Goal: Task Accomplishment & Management: Use online tool/utility

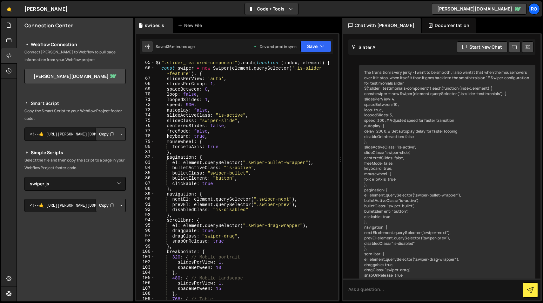
select select "36958"
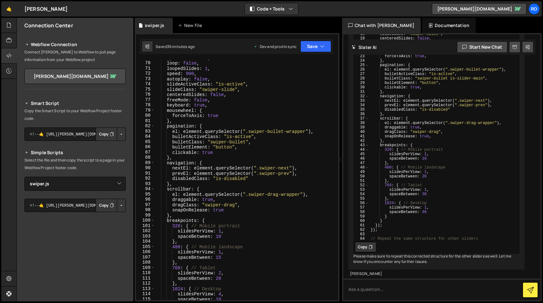
scroll to position [382, 0]
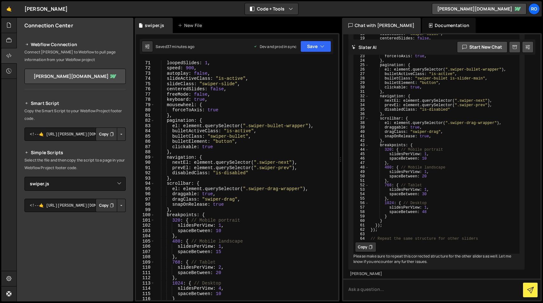
click at [25, 44] on icon at bounding box center [27, 45] width 4 height 8
click at [52, 74] on link "rockensock-stagging.webflow.io" at bounding box center [74, 76] width 101 height 15
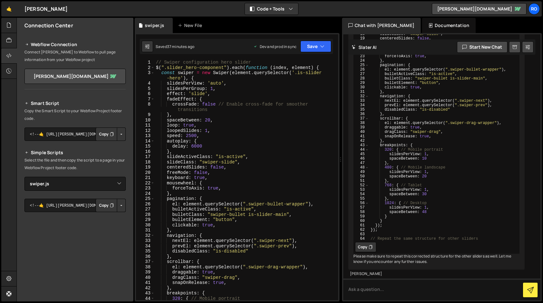
scroll to position [0, 0]
click at [510, 9] on link "rockensock-stagging.webflow.io" at bounding box center [479, 8] width 95 height 11
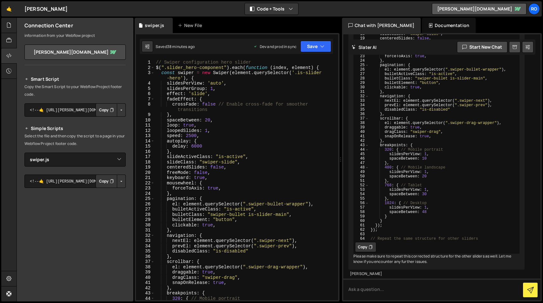
scroll to position [27, 0]
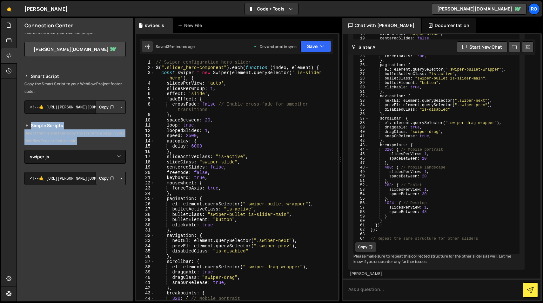
drag, startPoint x: 92, startPoint y: 141, endPoint x: 23, endPoint y: 128, distance: 70.5
click at [23, 128] on div "Smart Script Copy the Smart Script to your Webflow Project footer code. <!--🤙 h…" at bounding box center [75, 190] width 117 height 251
click at [97, 143] on p "Select the file and then copy the script to a page in your Webflow Project foot…" at bounding box center [74, 136] width 101 height 15
click at [145, 48] on icon at bounding box center [147, 46] width 4 height 6
select select "editor"
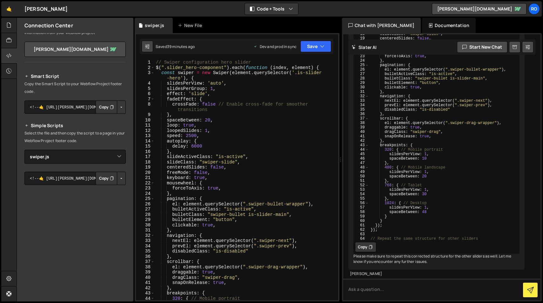
select select "ace/theme/monokai"
type input "14"
checkbox input "true"
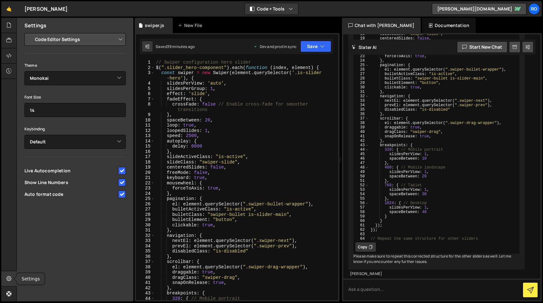
click at [11, 276] on icon at bounding box center [8, 278] width 5 height 7
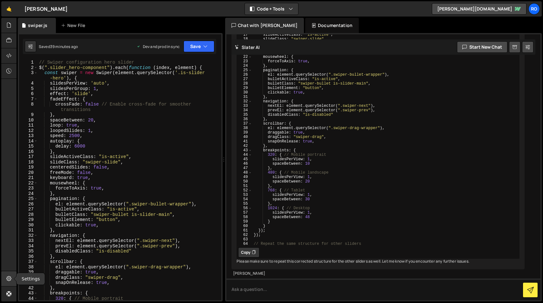
click at [11, 276] on icon at bounding box center [8, 278] width 5 height 7
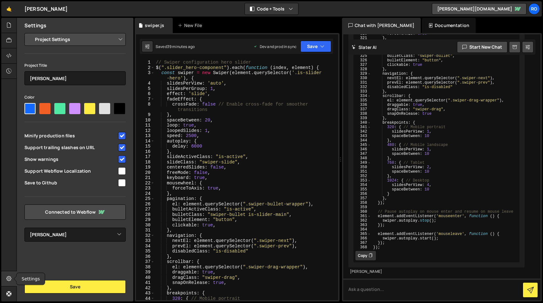
scroll to position [15568, 0]
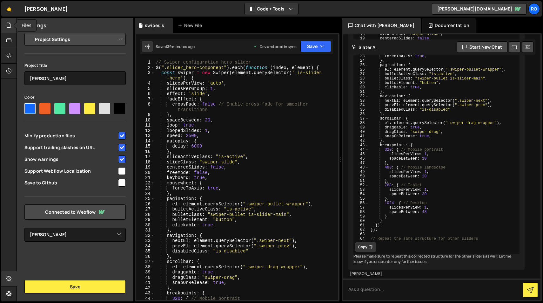
click at [11, 23] on icon at bounding box center [8, 25] width 5 height 7
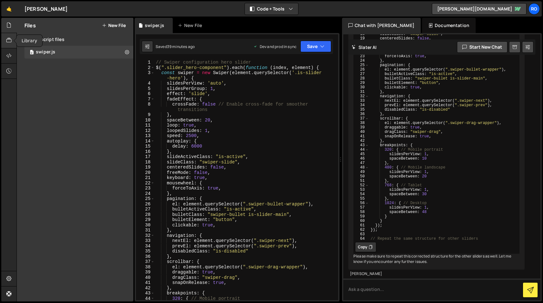
click at [8, 38] on icon at bounding box center [8, 40] width 5 height 7
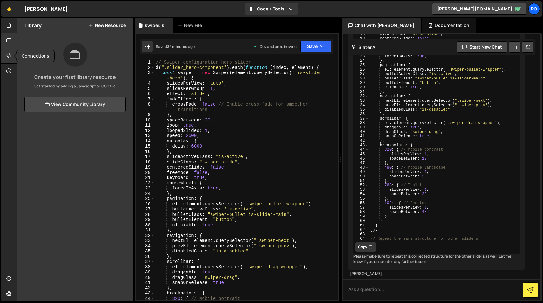
click at [7, 54] on icon at bounding box center [8, 55] width 5 height 7
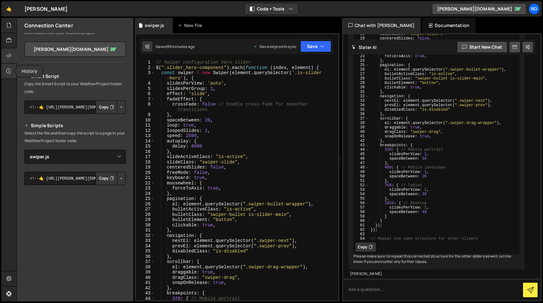
click at [8, 65] on div at bounding box center [9, 71] width 16 height 15
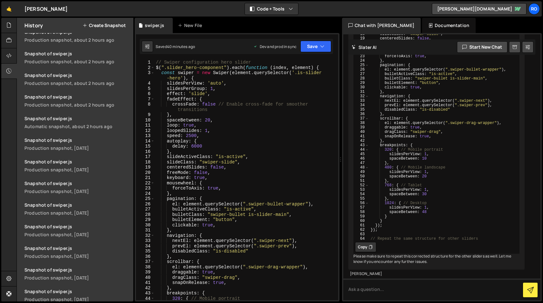
scroll to position [957, 0]
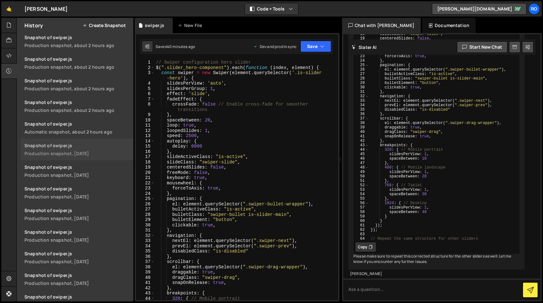
click at [59, 150] on div "Production snapshot, [DATE]" at bounding box center [76, 153] width 105 height 6
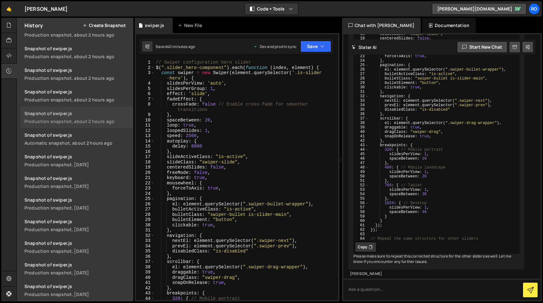
scroll to position [945, 0]
click at [83, 116] on div "Snapshot of swiper.js" at bounding box center [76, 114] width 105 height 6
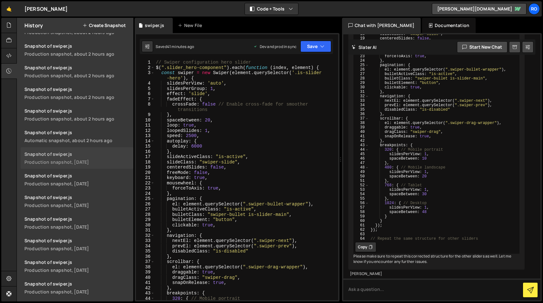
scroll to position [947, 0]
click at [93, 139] on div "Automatic snapshot, about 2 hours ago" at bounding box center [76, 141] width 105 height 6
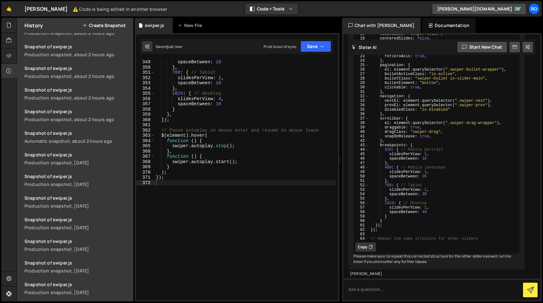
scroll to position [969, 0]
click at [7, 24] on icon at bounding box center [8, 25] width 5 height 7
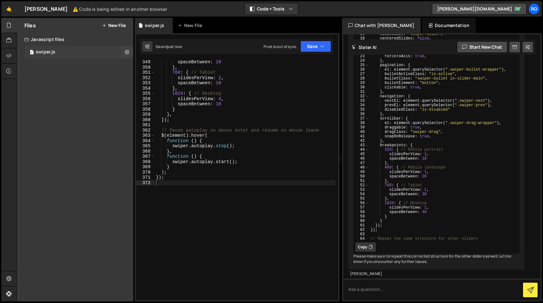
click at [39, 52] on div "swiper.js" at bounding box center [45, 52] width 19 height 6
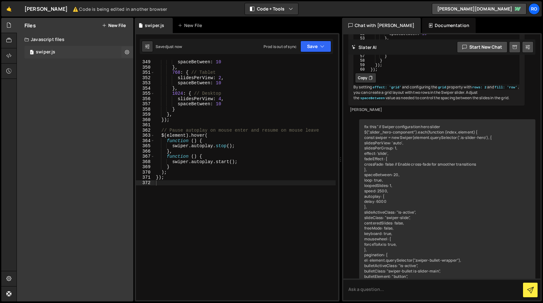
click at [52, 51] on div "swiper.js" at bounding box center [45, 52] width 19 height 6
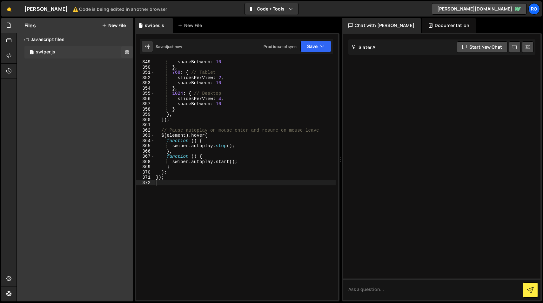
click at [52, 51] on div "swiper.js" at bounding box center [45, 52] width 19 height 6
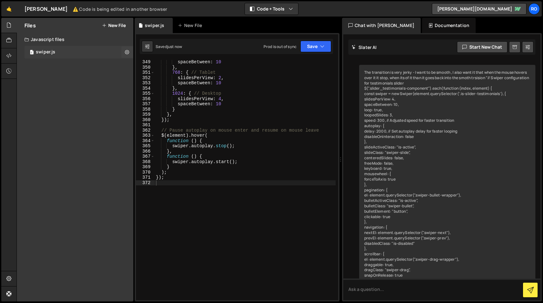
click at [52, 52] on div "swiper.js" at bounding box center [45, 52] width 19 height 6
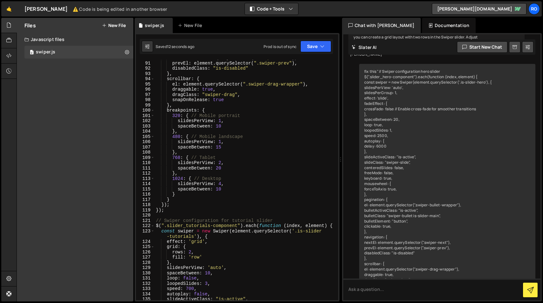
scroll to position [487, 0]
click at [313, 47] on button "Save" at bounding box center [315, 46] width 31 height 11
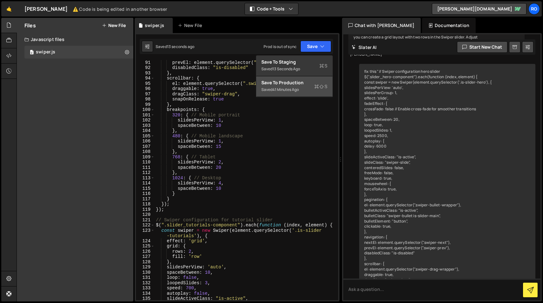
click at [305, 90] on div "Saved 41 minutes ago" at bounding box center [294, 90] width 66 height 8
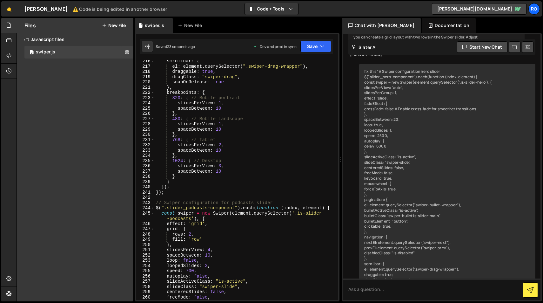
scroll to position [1153, 0]
click at [221, 167] on div "scrollbar : { el : element . querySelector ( ".swiper-drag-wrapper" ) , draggab…" at bounding box center [245, 184] width 181 height 251
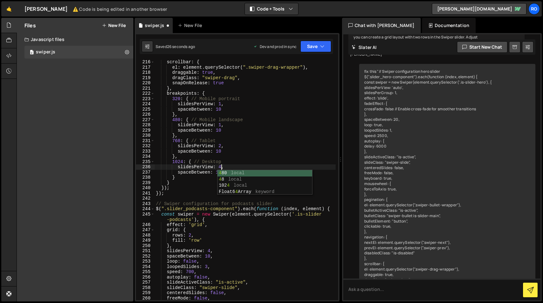
click at [236, 151] on div "scrollbar : { el : element . querySelector ( ".swiper-drag-wrapper" ) , draggab…" at bounding box center [245, 184] width 181 height 251
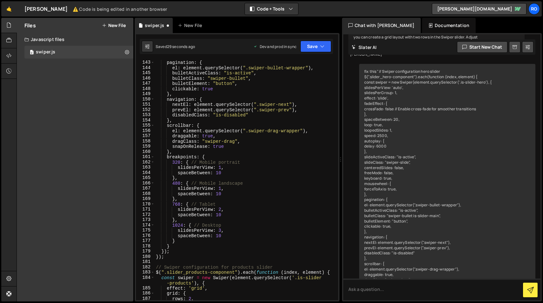
scroll to position [764, 0]
click at [221, 232] on div "} , pagination : { el : element . querySelector ( ".swiper-bullet-wrapper" ) , …" at bounding box center [245, 180] width 181 height 251
click at [234, 208] on div "} , pagination : { el : element . querySelector ( ".swiper-bullet-wrapper" ) , …" at bounding box center [245, 180] width 181 height 251
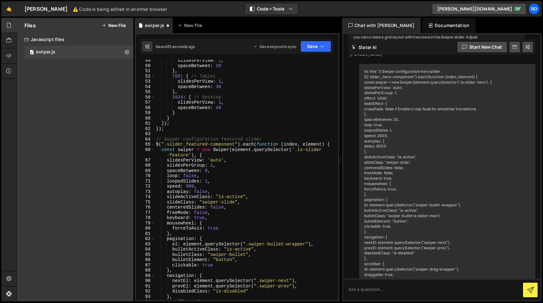
scroll to position [264, 0]
type textarea "slidesPerView: 2,"
click at [321, 48] on icon "button" at bounding box center [322, 46] width 4 height 6
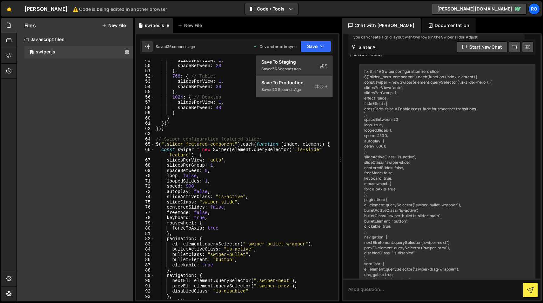
click at [300, 87] on div "20 seconds ago" at bounding box center [286, 89] width 29 height 5
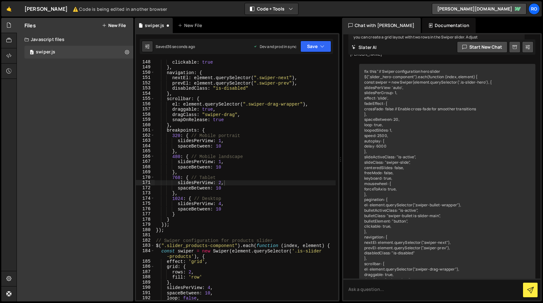
scroll to position [792, 0]
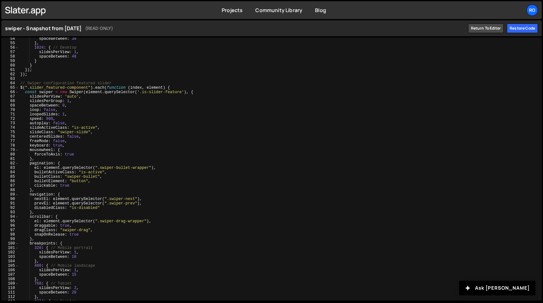
scroll to position [90, 0]
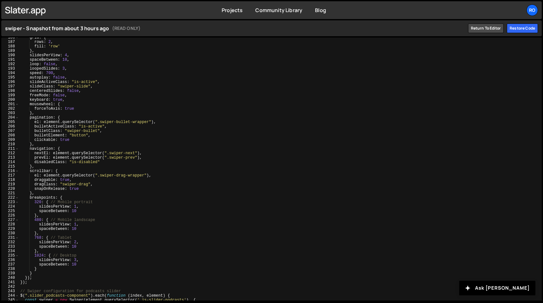
scroll to position [734, 0]
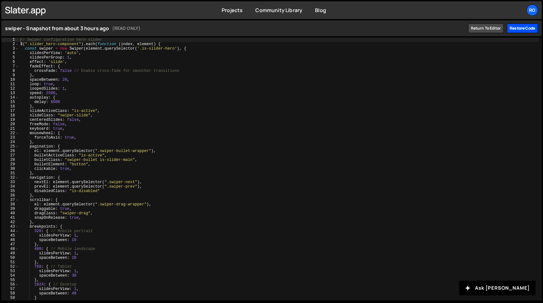
click at [518, 30] on div "Restore code" at bounding box center [522, 28] width 31 height 10
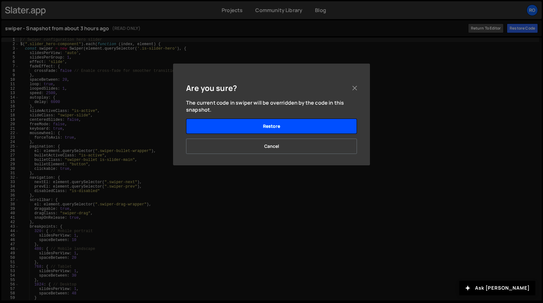
click at [329, 126] on button "Restore" at bounding box center [271, 125] width 171 height 15
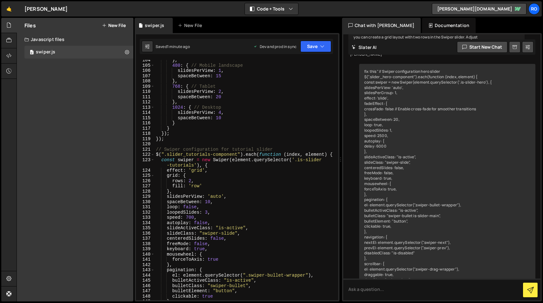
scroll to position [558, 0]
click at [506, 8] on link "rockensock-stagging.webflow.io" at bounding box center [479, 8] width 95 height 11
click at [312, 50] on button "Save" at bounding box center [315, 46] width 31 height 11
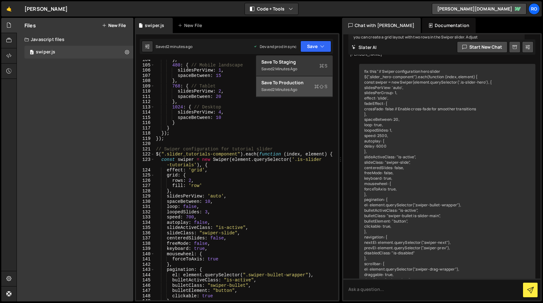
click at [302, 88] on div "Saved 2 minutes ago" at bounding box center [294, 90] width 66 height 8
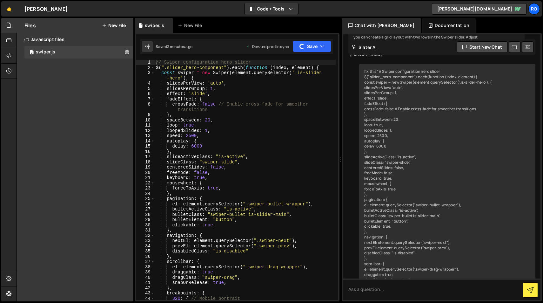
scroll to position [0, 0]
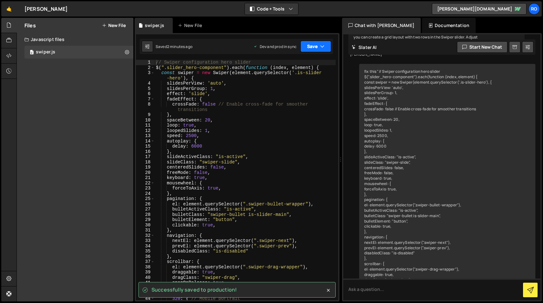
click at [316, 46] on button "Save" at bounding box center [315, 46] width 31 height 11
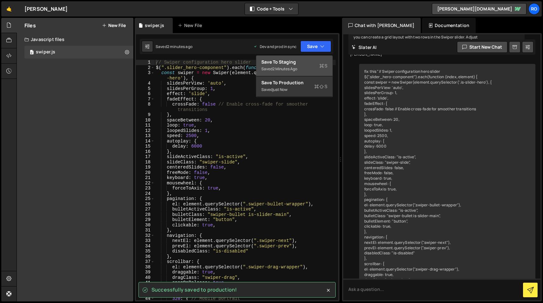
click at [305, 67] on div "Saved 2 minutes ago" at bounding box center [294, 69] width 66 height 8
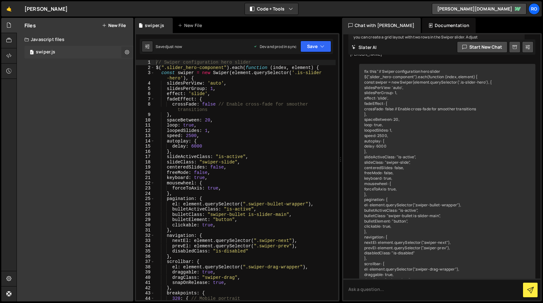
click at [128, 53] on icon at bounding box center [127, 52] width 4 height 6
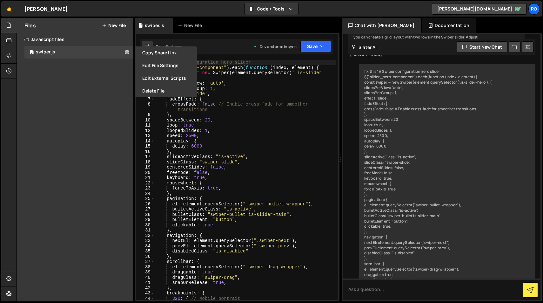
click at [80, 84] on div "Files New File Javascript files 0 swiper.js 0 CSS files Copy share link Edit Fi…" at bounding box center [75, 159] width 117 height 283
click at [43, 91] on div "Files New File Javascript files 0 swiper.js 0 CSS files Copy share link Edit Fi…" at bounding box center [75, 159] width 117 height 283
click at [9, 42] on icon at bounding box center [8, 40] width 5 height 7
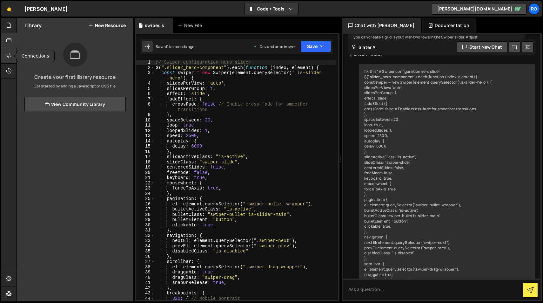
click at [8, 52] on icon at bounding box center [8, 55] width 5 height 7
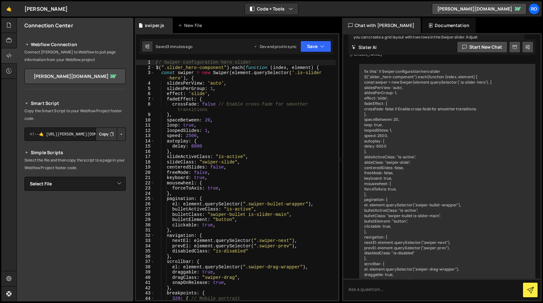
type textarea "loopedSlides: 1,"
click at [255, 128] on div "// Swiper configuration hero slider $ ( ".slider_hero-component" ) . each ( fun…" at bounding box center [245, 185] width 181 height 251
click at [323, 45] on icon "button" at bounding box center [322, 46] width 4 height 6
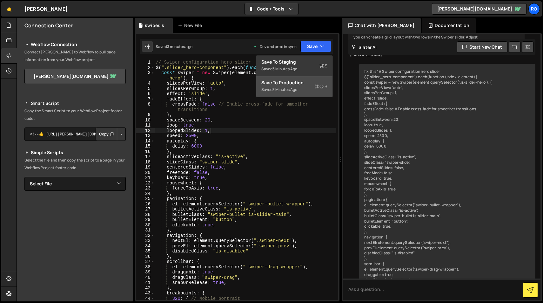
click at [319, 83] on div "Save to Production S" at bounding box center [294, 82] width 66 height 6
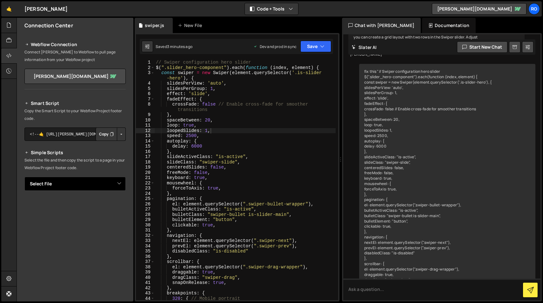
click at [109, 183] on select "Select File swiper.js" at bounding box center [74, 184] width 101 height 14
select select "36958"
click at [24, 177] on select "Select File swiper.js" at bounding box center [74, 184] width 101 height 14
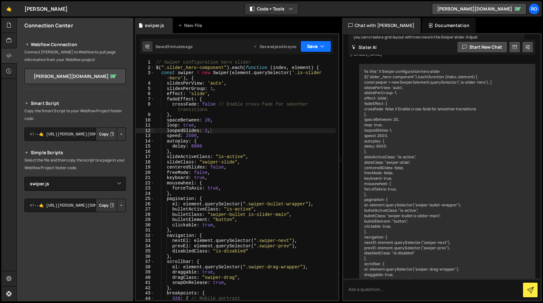
click at [322, 48] on icon "button" at bounding box center [322, 46] width 4 height 6
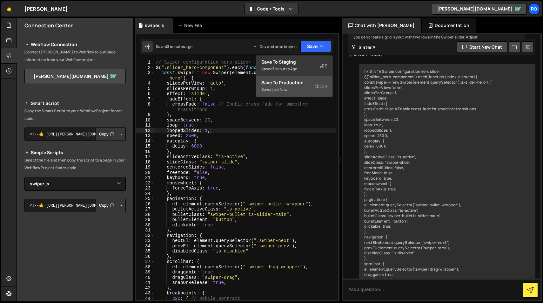
click at [315, 87] on icon at bounding box center [316, 86] width 4 height 6
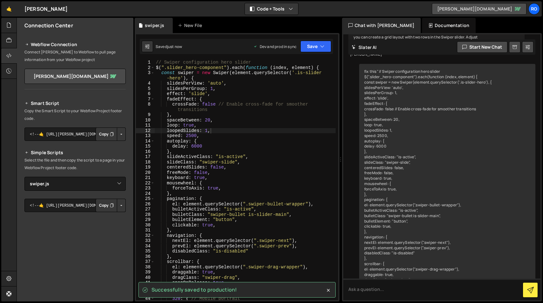
click at [506, 9] on link "[PERSON_NAME][DOMAIN_NAME]" at bounding box center [479, 8] width 95 height 11
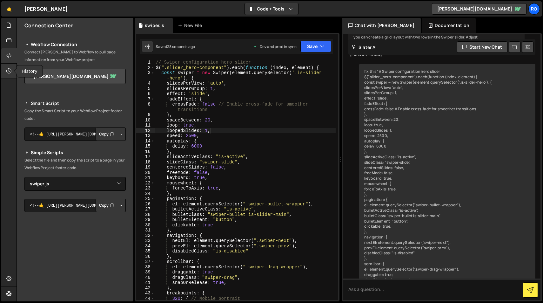
click at [11, 74] on icon at bounding box center [8, 70] width 5 height 7
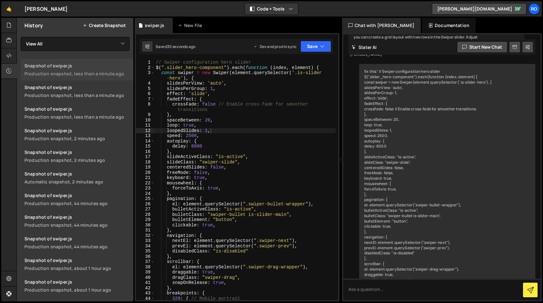
scroll to position [8, 0]
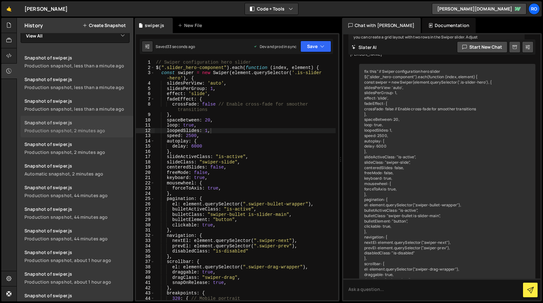
click at [60, 127] on link "Snapshot of swiper.js Production snapshot, 2 minutes ago" at bounding box center [77, 127] width 113 height 22
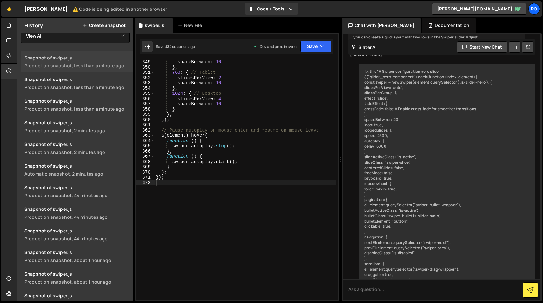
scroll to position [0, 0]
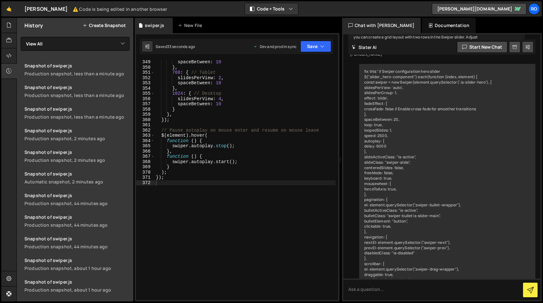
click at [318, 52] on div "Saved 33 seconds ago Dev and prod in sync Upgrade to Edit Save Save to Staging …" at bounding box center [236, 46] width 193 height 15
click at [317, 47] on button "Save" at bounding box center [315, 46] width 31 height 11
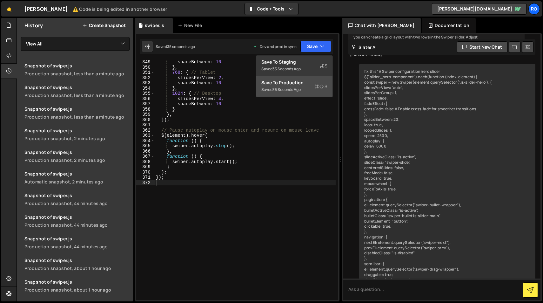
click at [316, 85] on icon at bounding box center [316, 86] width 4 height 6
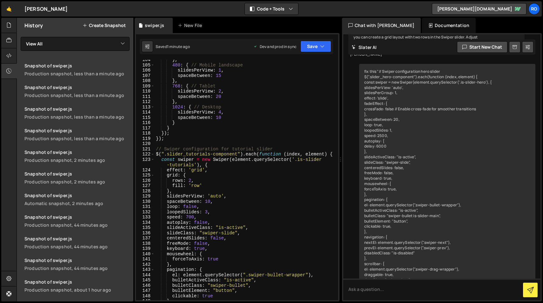
scroll to position [520, 0]
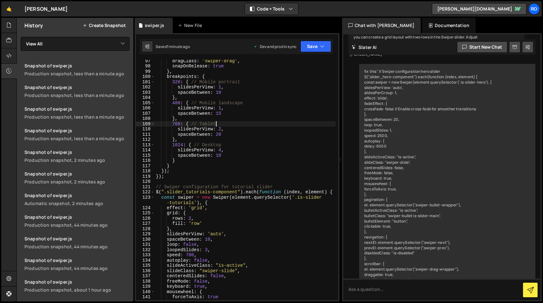
click at [245, 123] on div "dragClass : "swiper-drag" , snapOnRelease : true } , breakpoints : { 320 : { //…" at bounding box center [245, 183] width 181 height 251
type textarea "});"
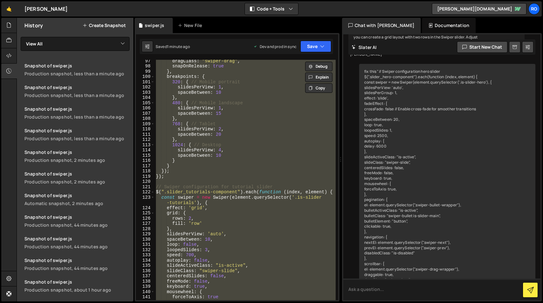
click at [372, 293] on textarea at bounding box center [441, 289] width 197 height 22
paste textarea "// Swiper configuration hero slider $(".slider_hero-component").each(function (…"
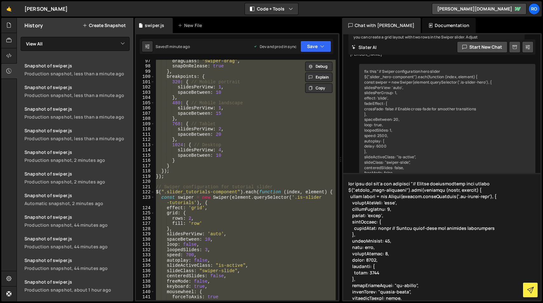
scroll to position [2243, 0]
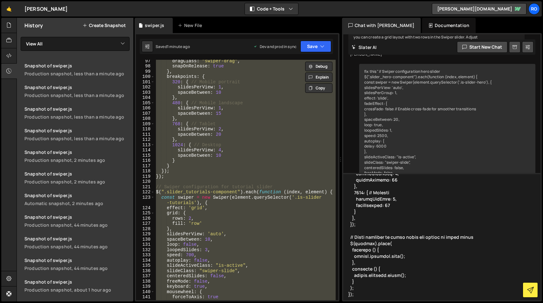
type textarea "fix this but don't add anyhting "// Swiper configuration hero slider $(".slider…"
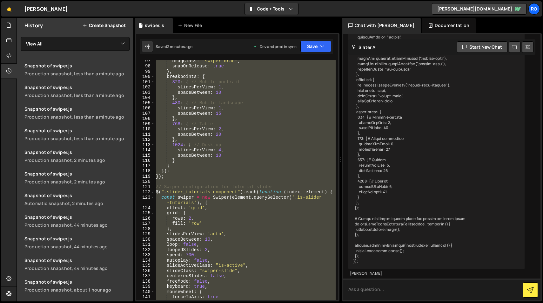
scroll to position [19882, 0]
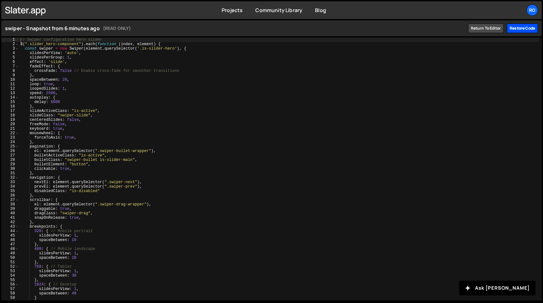
click at [518, 29] on div "Restore code" at bounding box center [522, 28] width 31 height 10
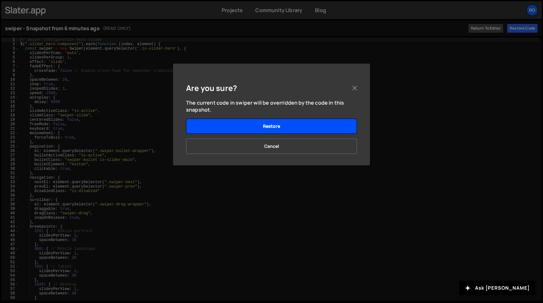
click at [334, 122] on button "Restore" at bounding box center [271, 125] width 171 height 15
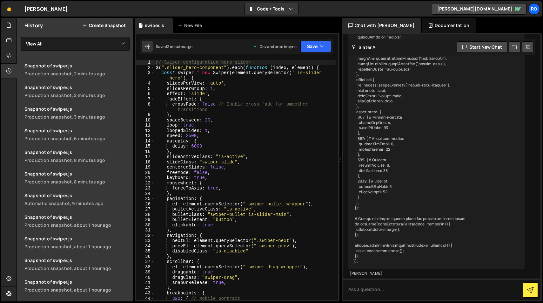
scroll to position [19882, 0]
click at [412, 287] on textarea at bounding box center [441, 289] width 197 height 22
type textarea "?"
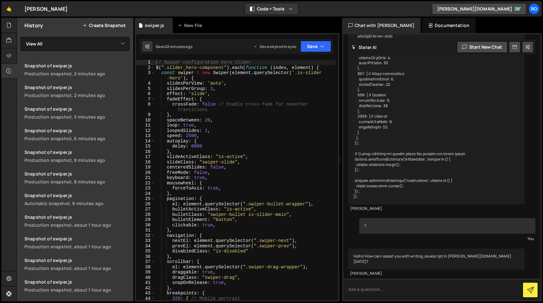
scroll to position [19941, 0]
click at [412, 293] on textarea at bounding box center [441, 289] width 197 height 22
paste textarea "// Swiper configuration hero slider $(".slider_hero-component").each(function (…"
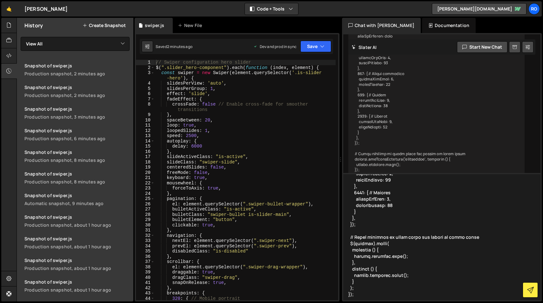
type textarea ""// Swiper configuration hero slider $(".slider_hero-component").each(function …"
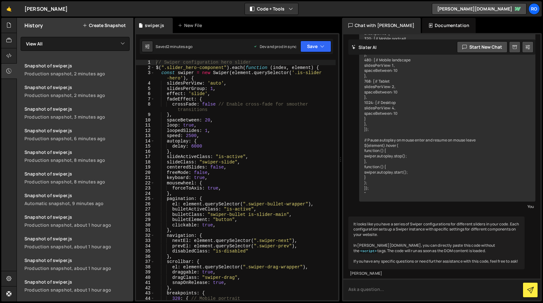
scroll to position [22022, 0]
paste textarea "// Swiper configuration hero slider $(".slider_hero-component").each(function (…"
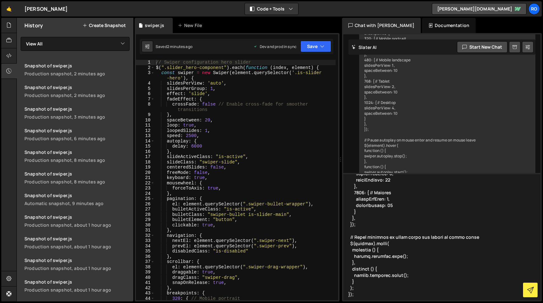
type textarea "fix "// Swiper configuration hero slider $(".slider_hero-component").each(funct…"
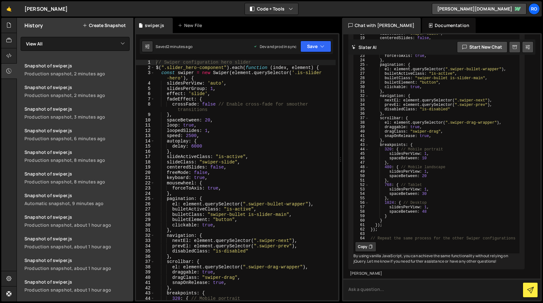
scroll to position [24414, 0]
click at [362, 241] on button "Copy" at bounding box center [365, 246] width 21 height 10
click at [298, 277] on div "// Swiper configuration hero slider $ ( ".slider_hero-component" ) . each ( fun…" at bounding box center [245, 185] width 181 height 251
type textarea "});"
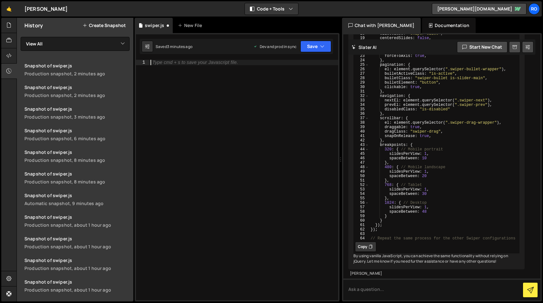
paste textarea "// Repeat the same process for the other Swiper configurations"
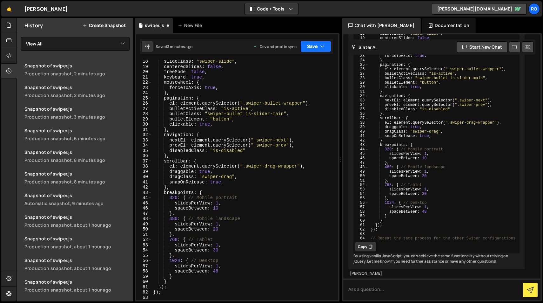
click at [318, 48] on button "Save" at bounding box center [315, 46] width 31 height 11
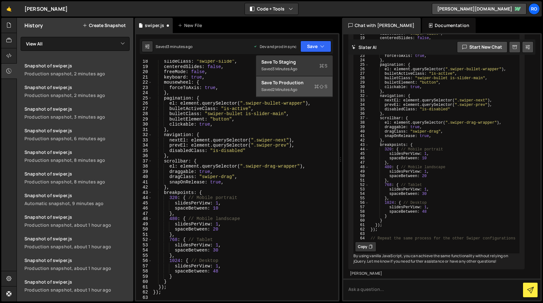
click at [305, 89] on div "Saved 2 minutes ago" at bounding box center [294, 90] width 66 height 8
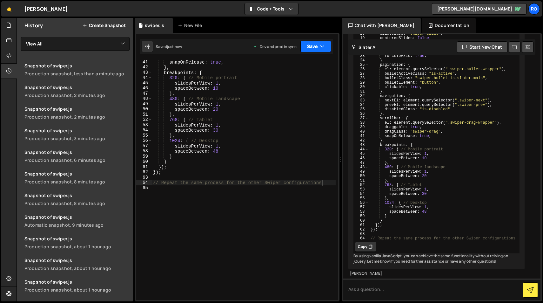
click at [310, 48] on button "Save" at bounding box center [315, 46] width 31 height 11
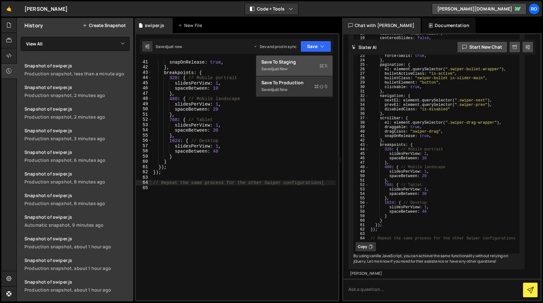
click at [313, 63] on div "Save to Staging S" at bounding box center [294, 62] width 66 height 6
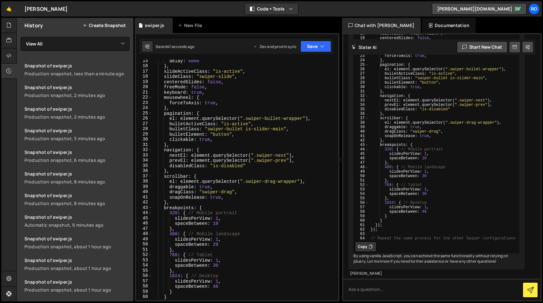
scroll to position [0, 0]
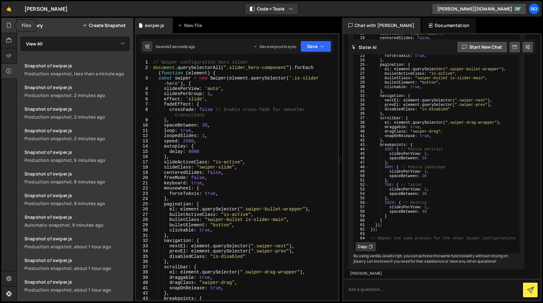
click at [8, 26] on icon at bounding box center [8, 25] width 5 height 7
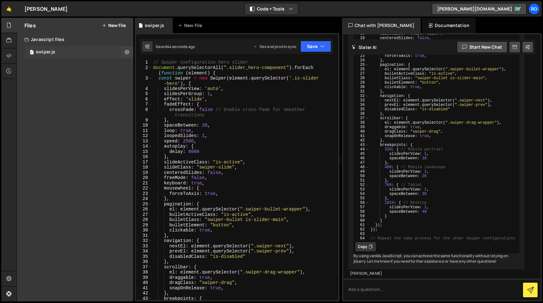
click at [43, 51] on div "swiper.js" at bounding box center [45, 52] width 19 height 6
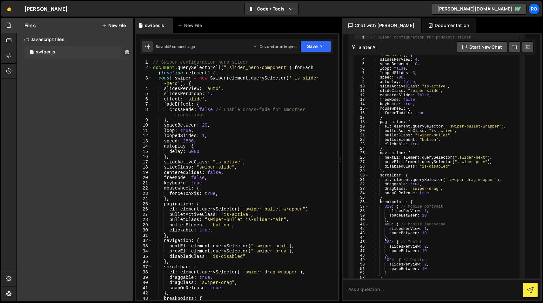
click at [128, 53] on icon at bounding box center [127, 52] width 4 height 6
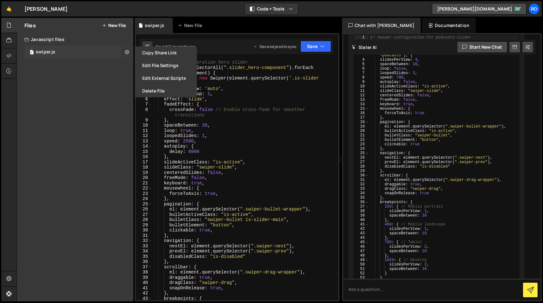
scroll to position [19821, 0]
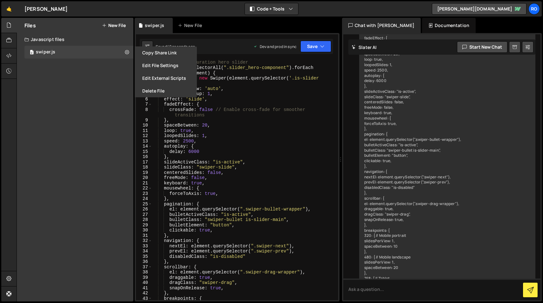
click at [265, 144] on div "// Swiper configuration hero slider document . querySelectorAll ( ".slider_hero…" at bounding box center [244, 185] width 184 height 251
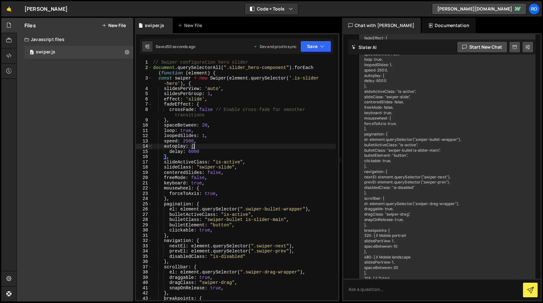
click at [252, 94] on div "// Swiper configuration hero slider document . querySelectorAll ( ".slider_hero…" at bounding box center [244, 185] width 184 height 251
click at [127, 53] on icon at bounding box center [127, 52] width 4 height 6
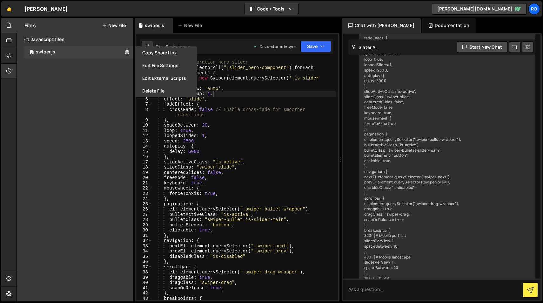
click at [13, 72] on div at bounding box center [9, 71] width 16 height 15
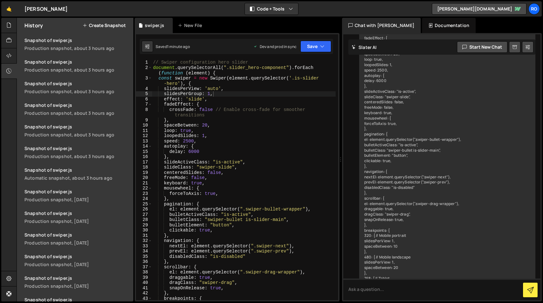
scroll to position [1080, 0]
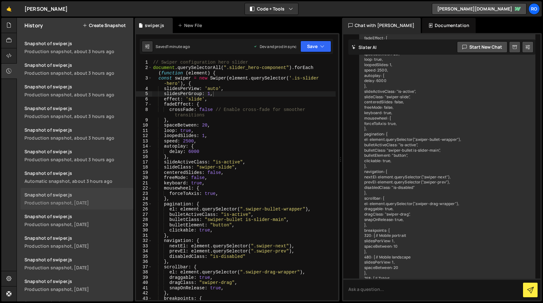
click at [97, 200] on div "Production snapshot, [DATE]" at bounding box center [76, 202] width 105 height 6
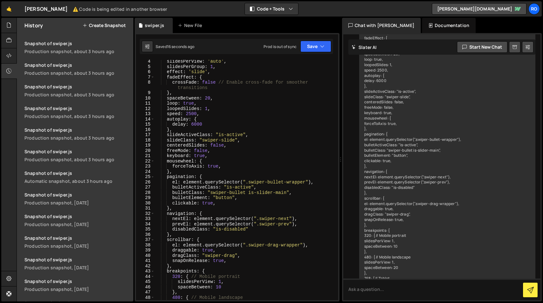
scroll to position [0, 0]
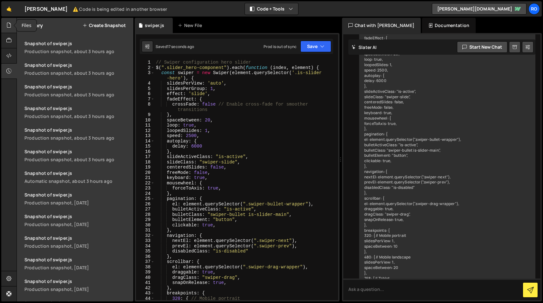
click at [8, 25] on icon at bounding box center [8, 25] width 5 height 7
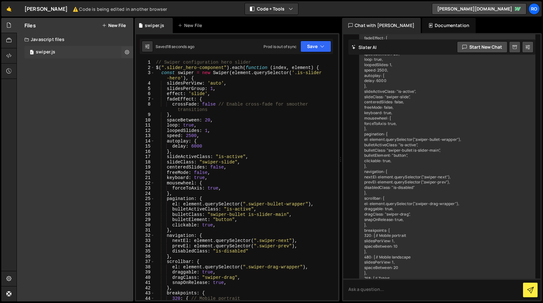
click at [65, 54] on div "0 swiper.js 0" at bounding box center [78, 52] width 109 height 13
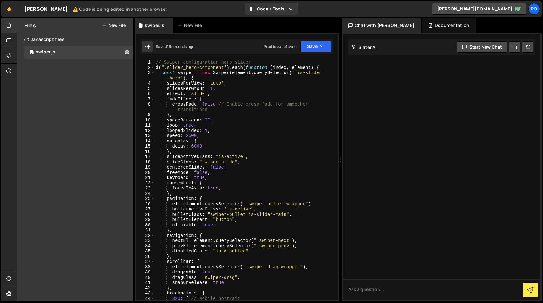
click at [231, 121] on div "// Swiper configuration hero slider $ ( ".slider_hero-component" ) . each ( fun…" at bounding box center [245, 185] width 181 height 251
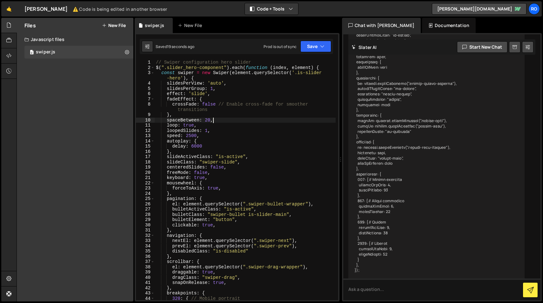
scroll to position [19821, 0]
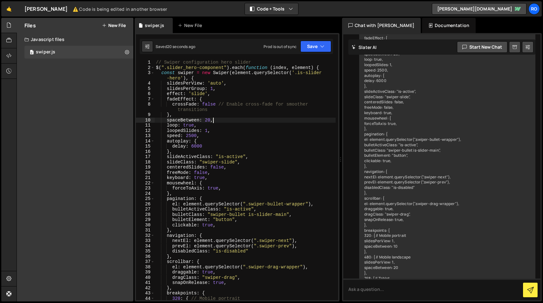
type textarea "});"
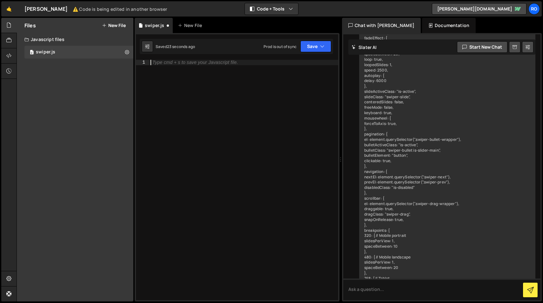
scroll to position [1740, 0]
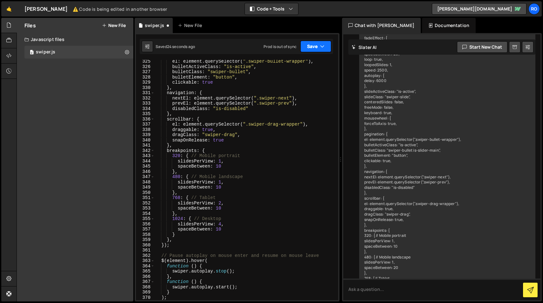
click at [312, 50] on button "Save" at bounding box center [315, 46] width 31 height 11
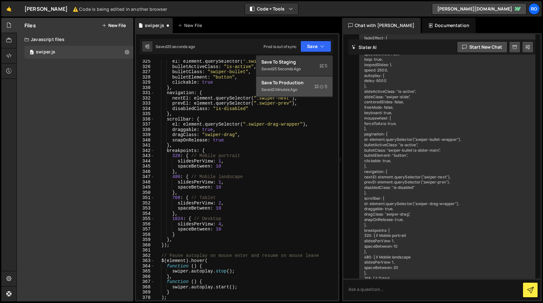
click at [307, 82] on div "Save to Production S" at bounding box center [294, 82] width 66 height 6
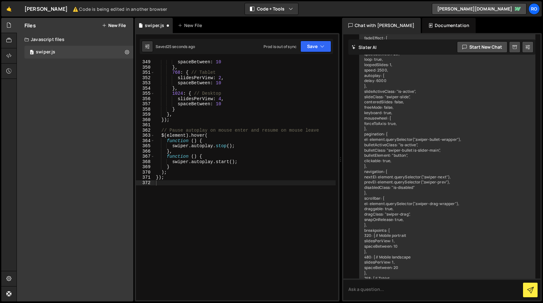
scroll to position [1865, 0]
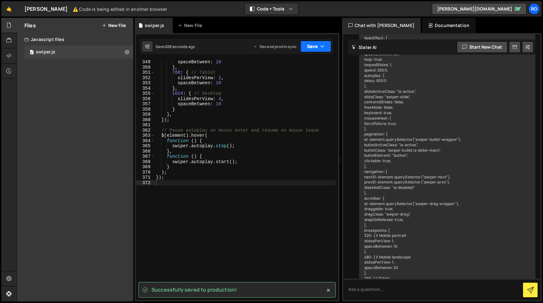
click at [318, 45] on button "Save" at bounding box center [315, 46] width 31 height 11
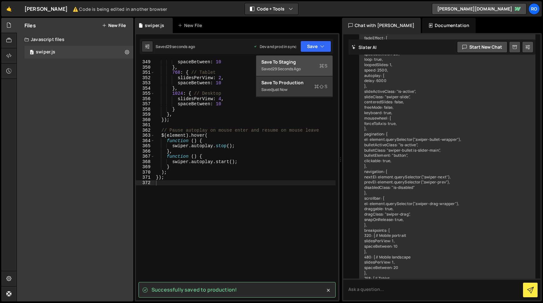
click at [312, 66] on div "Saved 29 seconds ago" at bounding box center [294, 69] width 66 height 8
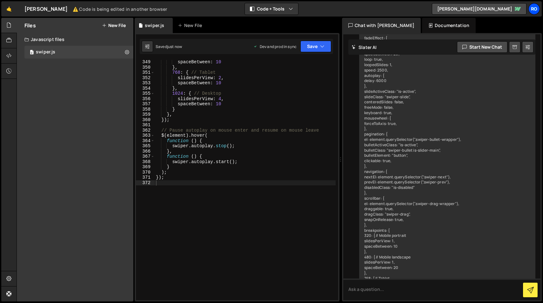
click at [534, 12] on div "Ro" at bounding box center [533, 8] width 11 height 11
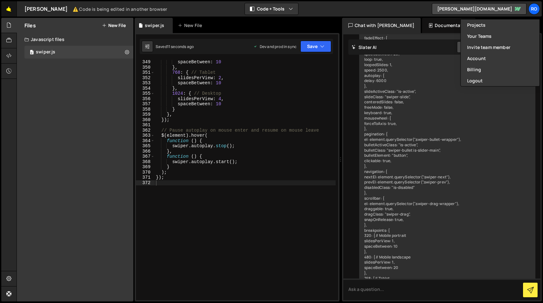
click at [7, 5] on link "🤙" at bounding box center [9, 8] width 16 height 15
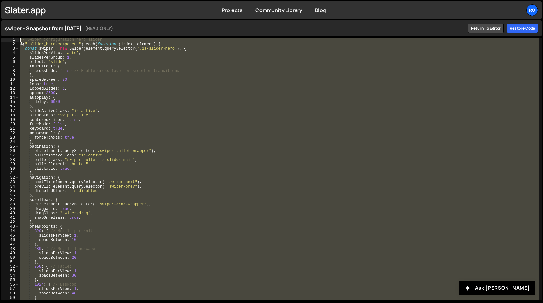
drag, startPoint x: 44, startPoint y: 296, endPoint x: 13, endPoint y: 33, distance: 264.8
click at [13, 33] on div "swiper - Snapshot from [DATE] (READ ONLY) Return to editor Restore code 1 2 3 4…" at bounding box center [271, 161] width 543 height 284
type textarea "// Swiper configuration hero slider $(".slider_hero-component").each(function (…"
click at [518, 29] on div "Restore code" at bounding box center [522, 28] width 31 height 10
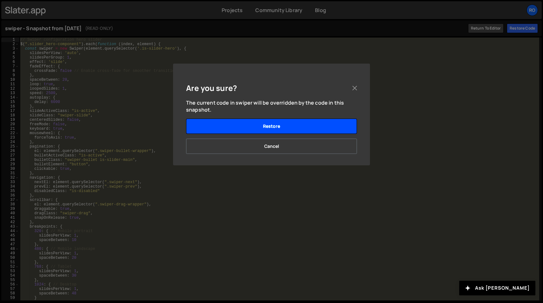
click at [275, 131] on button "Restore" at bounding box center [271, 125] width 171 height 15
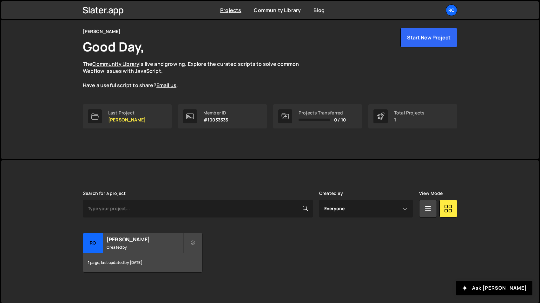
scroll to position [24, 0]
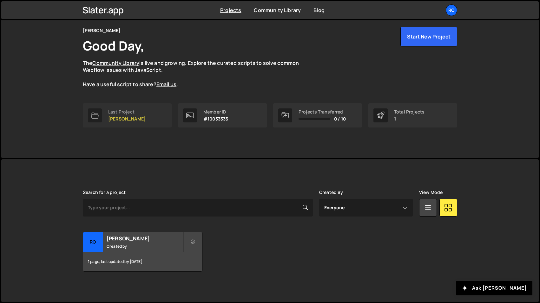
click at [120, 114] on div "Last Project" at bounding box center [126, 111] width 37 height 5
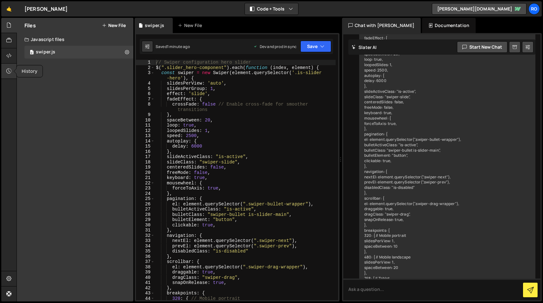
click at [9, 69] on icon at bounding box center [8, 70] width 5 height 7
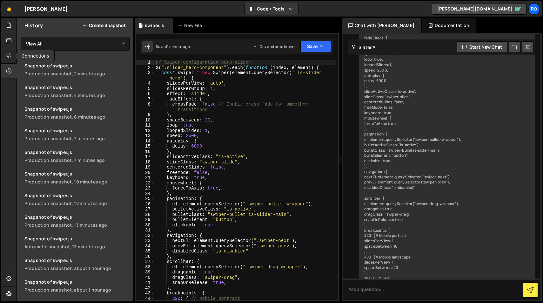
click at [14, 54] on div at bounding box center [15, 55] width 3 height 5
click at [6, 58] on div at bounding box center [9, 55] width 16 height 15
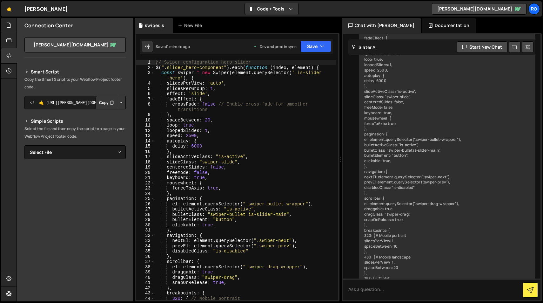
scroll to position [34, 0]
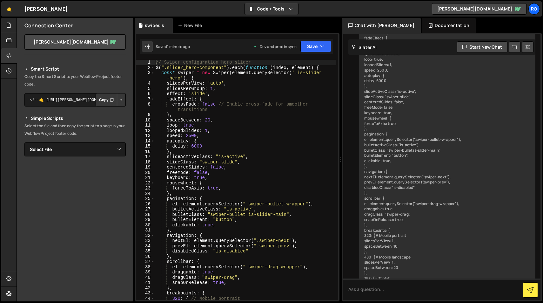
click at [120, 101] on button "Button group with nested dropdown" at bounding box center [121, 99] width 9 height 13
click at [104, 78] on p "Copy the Smart Script to your Webflow Project footer code." at bounding box center [74, 80] width 101 height 15
click at [102, 100] on button "Copy" at bounding box center [107, 99] width 22 height 13
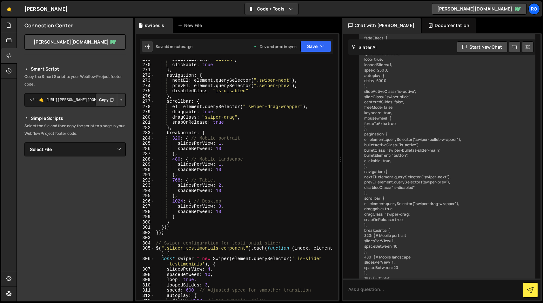
scroll to position [1438, 0]
click at [221, 208] on div "bulletElement : "button" , clickable : true } , navigation : { nextEl : element…" at bounding box center [245, 182] width 181 height 251
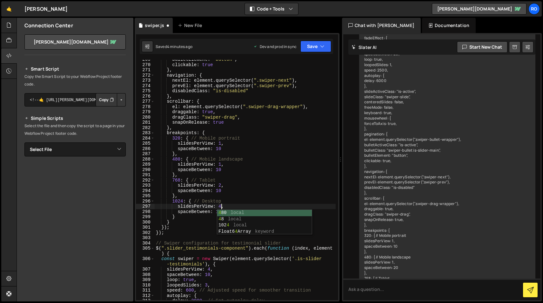
click at [258, 150] on div "bulletElement : "button" , clickable : true } , navigation : { nextEl : element…" at bounding box center [245, 182] width 181 height 251
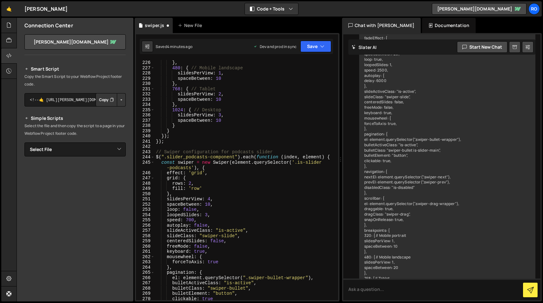
scroll to position [1197, 0]
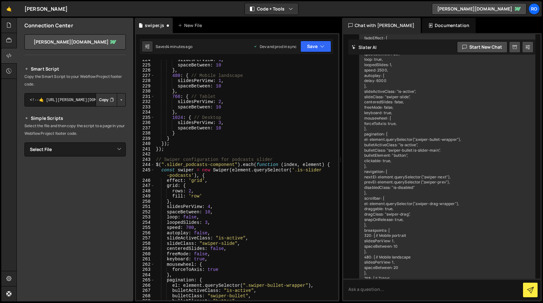
click at [221, 123] on div "slidesPerView : 1 , spaceBetween : 10 } , 480 : { // Mobile landscape slidesPer…" at bounding box center [245, 182] width 181 height 251
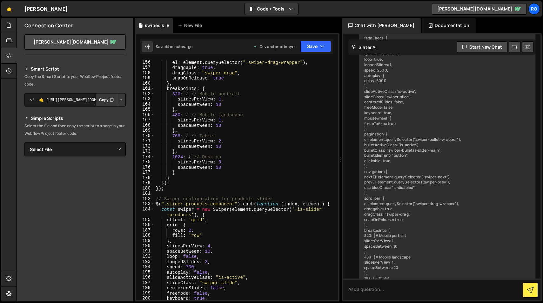
scroll to position [828, 0]
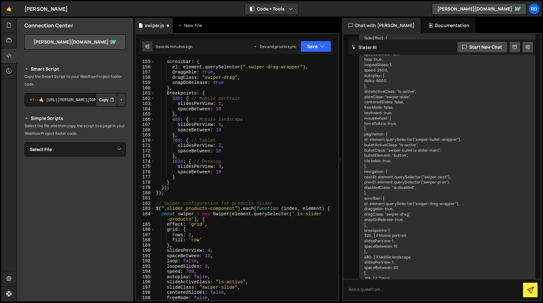
click at [221, 167] on div "scrollbar : { el : element . querySelector ( ".swiper-drag-wrapper" ) , draggab…" at bounding box center [245, 184] width 181 height 251
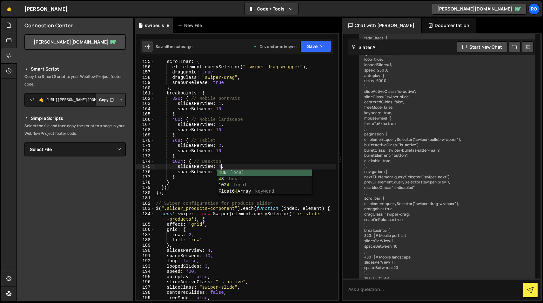
click at [233, 103] on div "scrollbar : { el : element . querySelector ( ".swiper-drag-wrapper" ) , draggab…" at bounding box center [245, 184] width 181 height 251
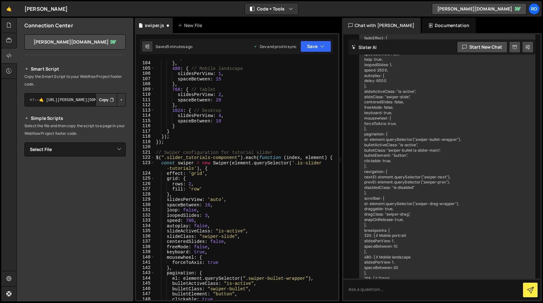
scroll to position [554, 0]
click at [317, 45] on button "Save" at bounding box center [315, 46] width 31 height 11
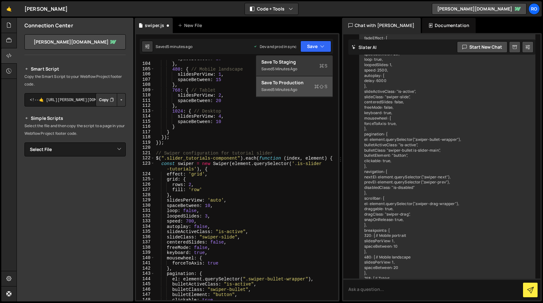
click at [302, 94] on button "Save to Production S Saved 5 minutes ago" at bounding box center [294, 86] width 76 height 21
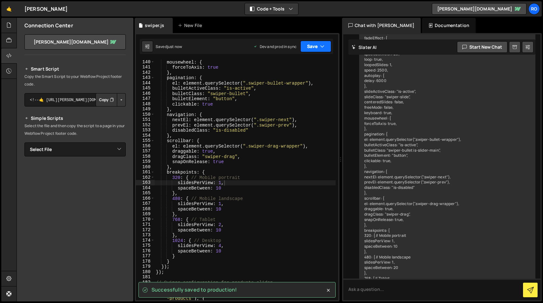
click at [324, 46] on icon "button" at bounding box center [322, 46] width 4 height 6
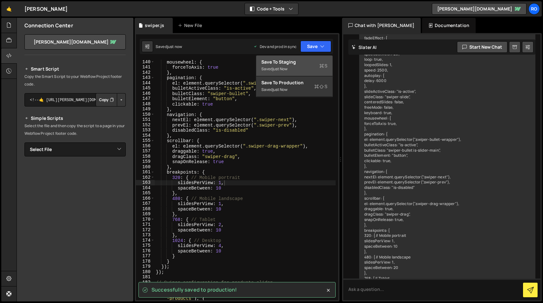
click at [315, 66] on div "Saved just now" at bounding box center [294, 69] width 66 height 8
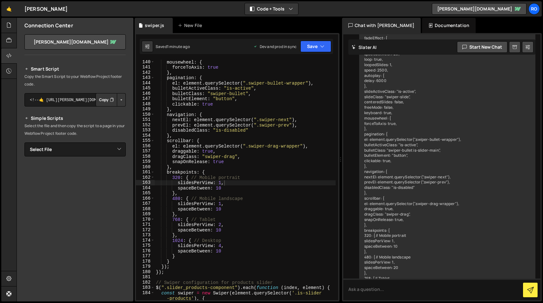
click at [308, 175] on div "mousewheel : { forceToAxis : true } , pagination : { el : element . querySelect…" at bounding box center [245, 184] width 181 height 251
type textarea "});"
